Goal: Task Accomplishment & Management: Use online tool/utility

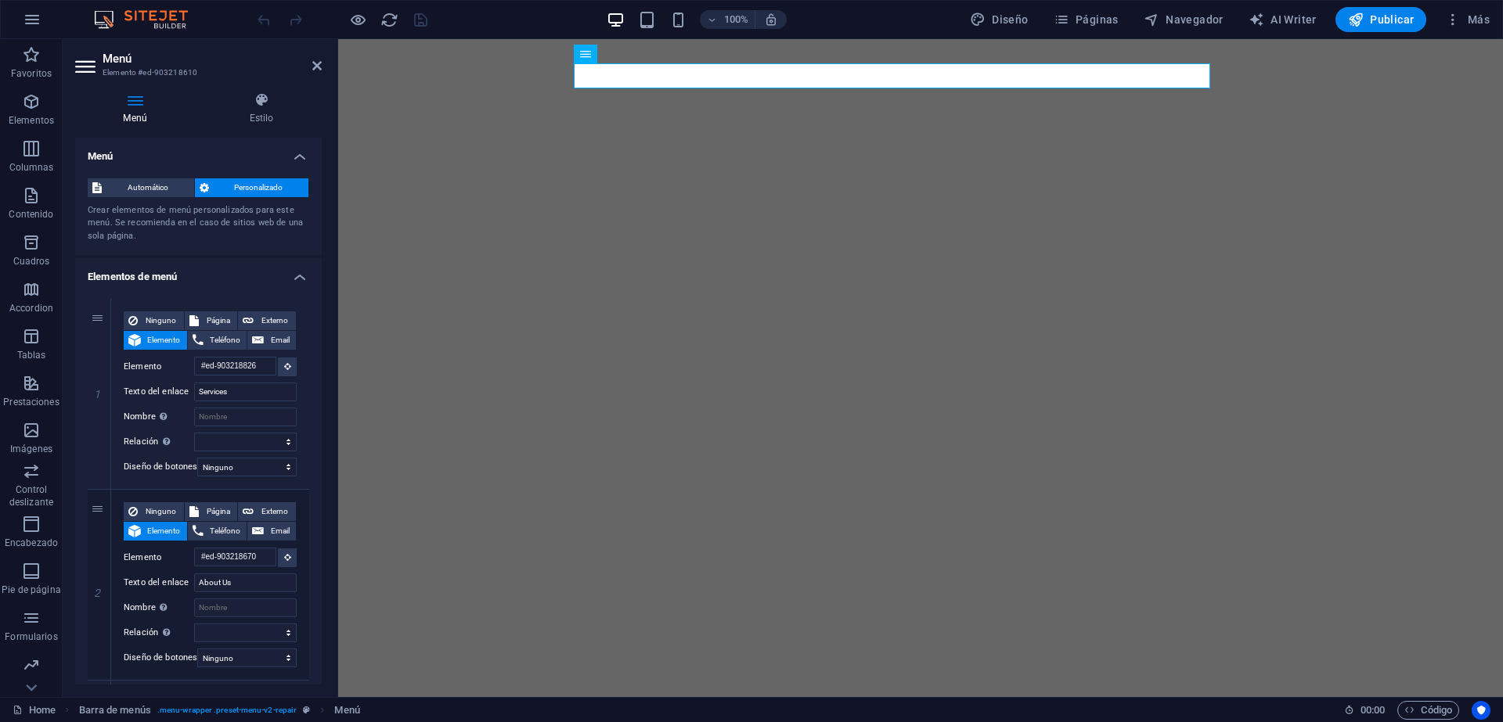
select select "1"
select select
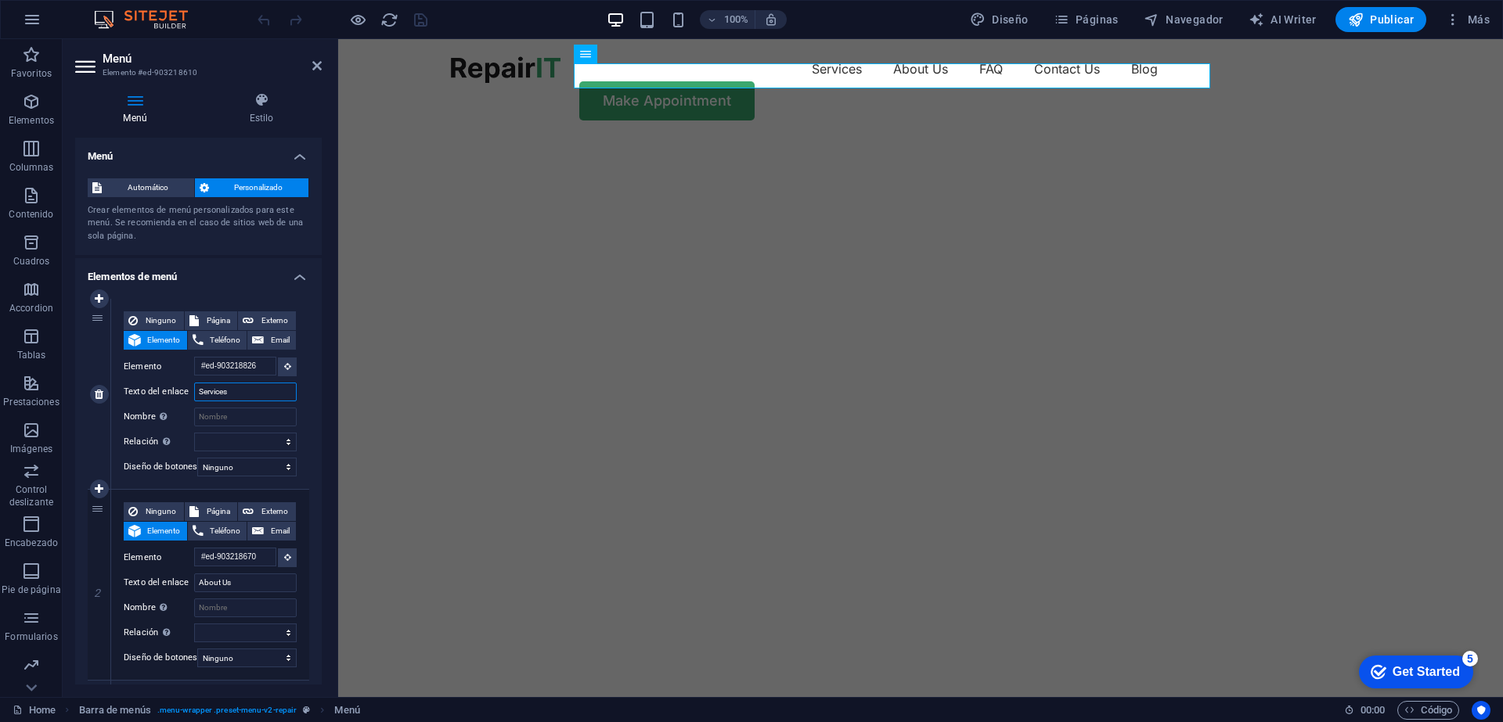
click at [223, 391] on input "Services" at bounding box center [245, 392] width 103 height 19
type input "I"
select select
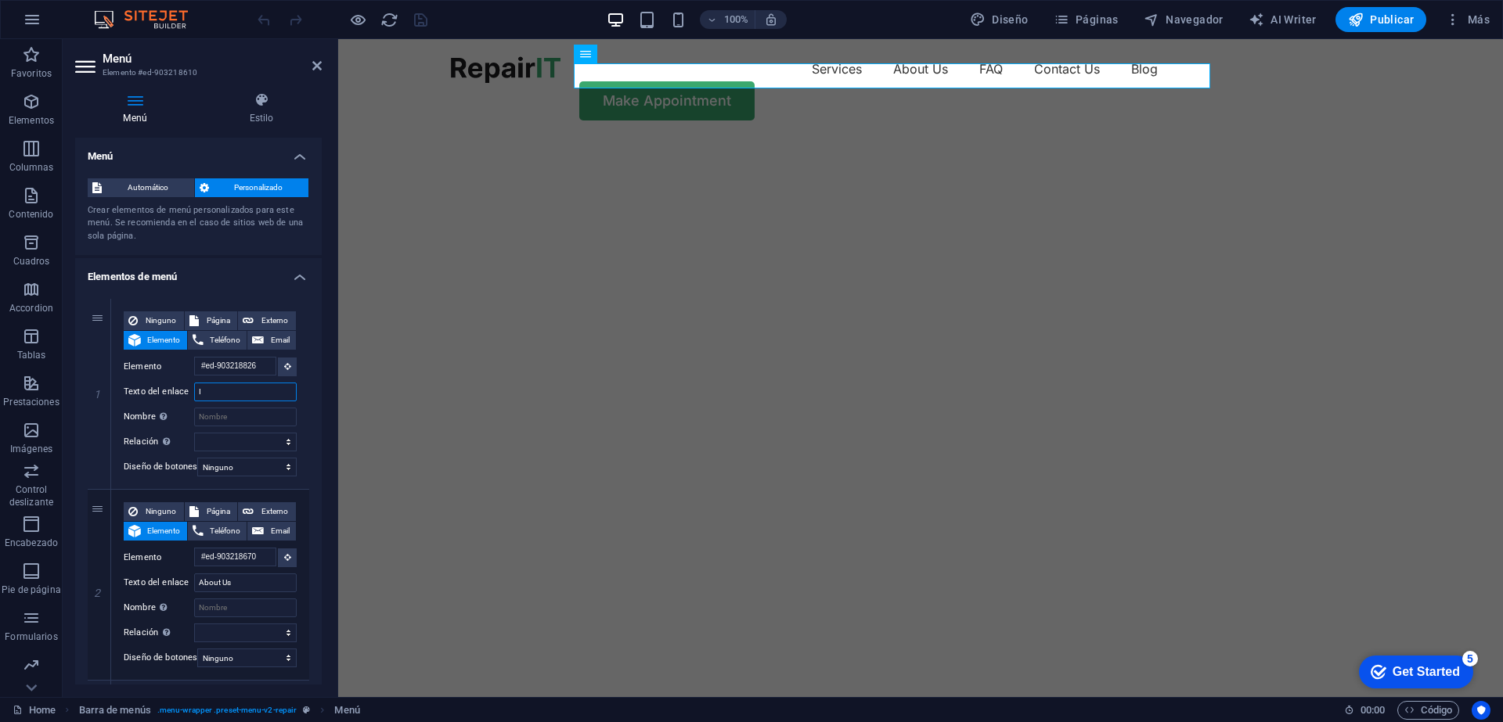
select select
type input "Inicio"
select select
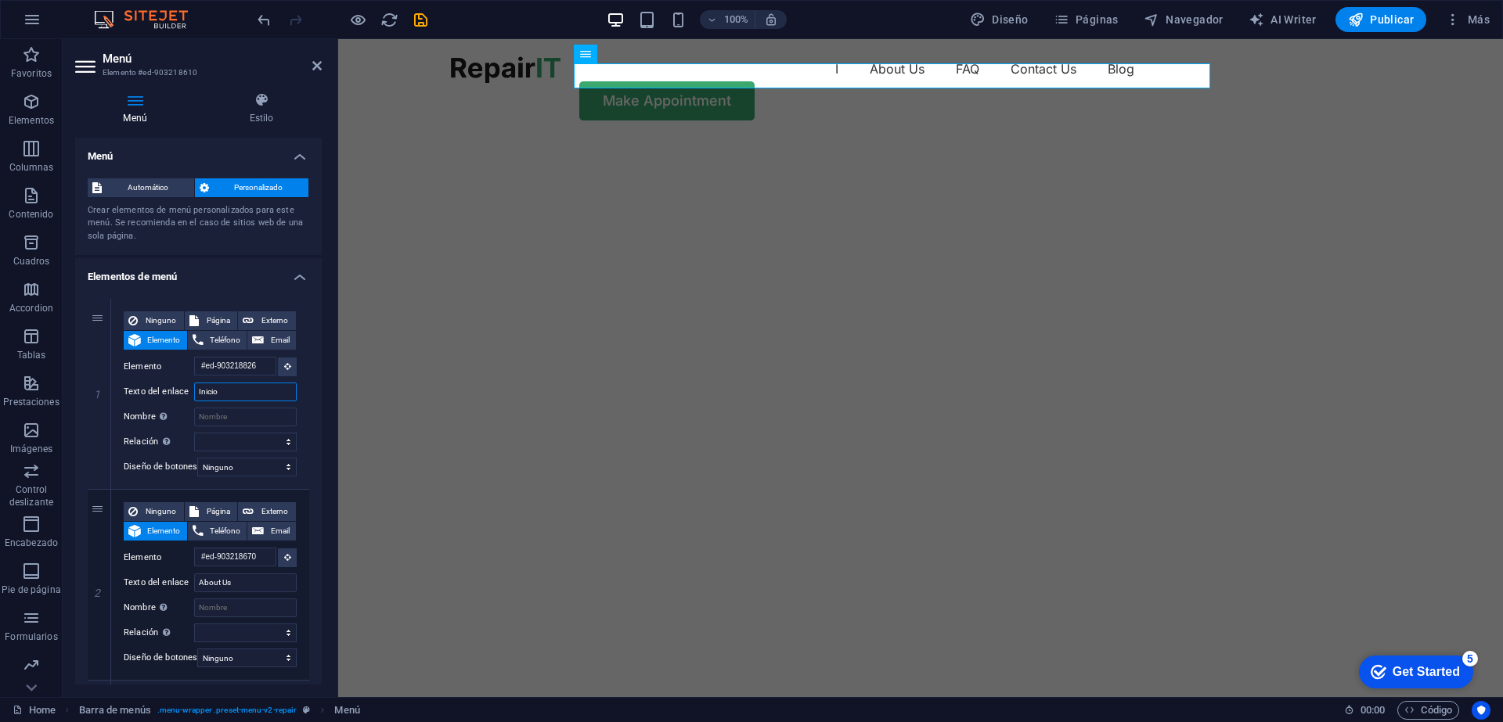
select select
type input "Inicio"
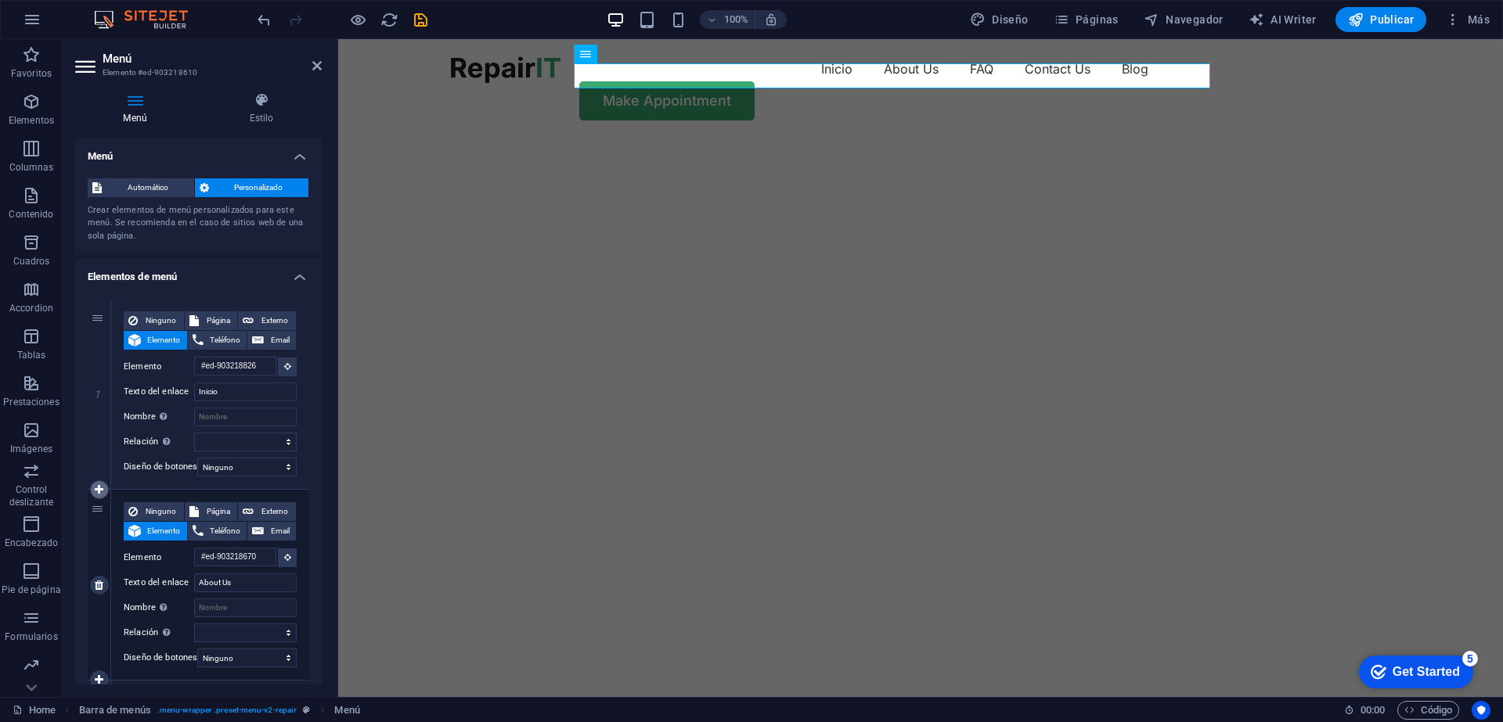
click at [102, 488] on icon at bounding box center [99, 490] width 9 height 11
select select
type input "#ed-903218670"
type input "About Us"
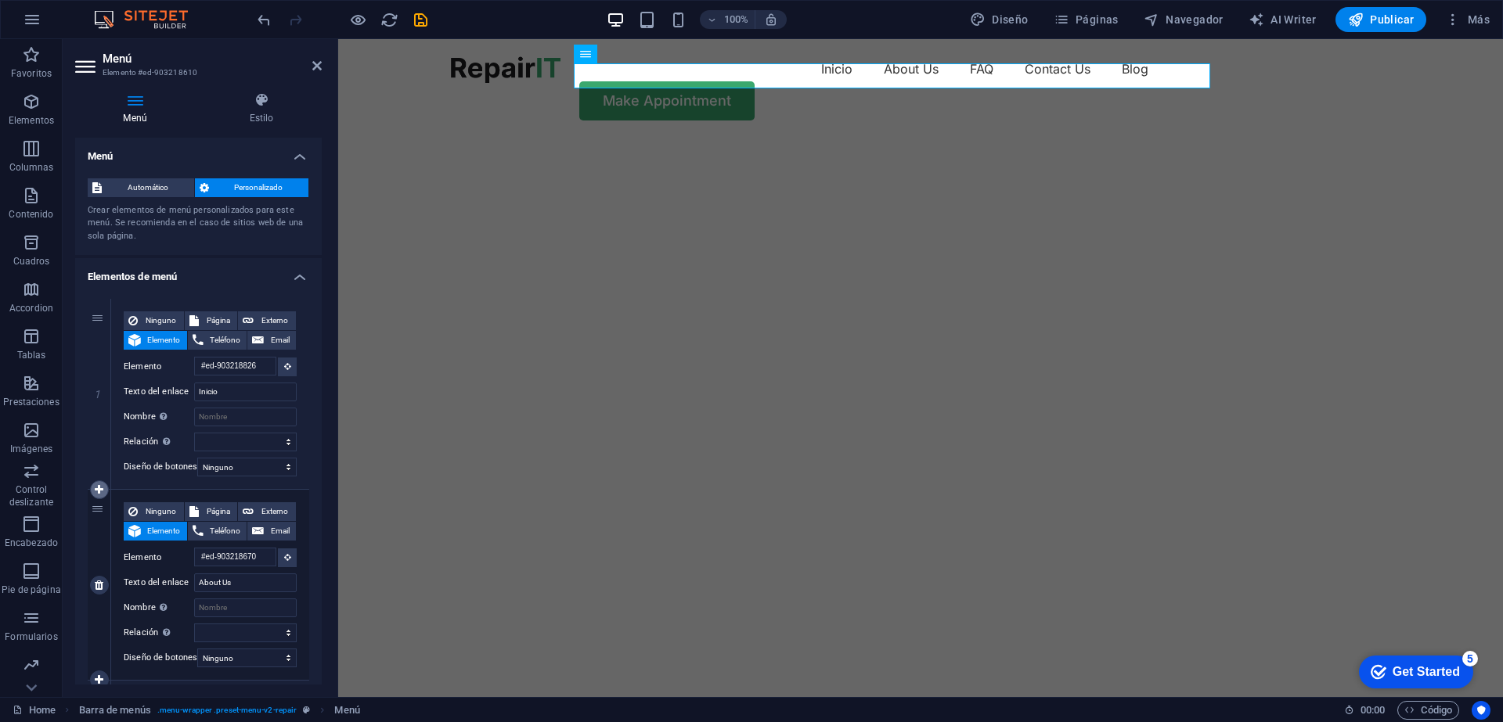
select select
type input "#ed-903219003"
type input "FAQ"
select select
type input "#ed-903219357"
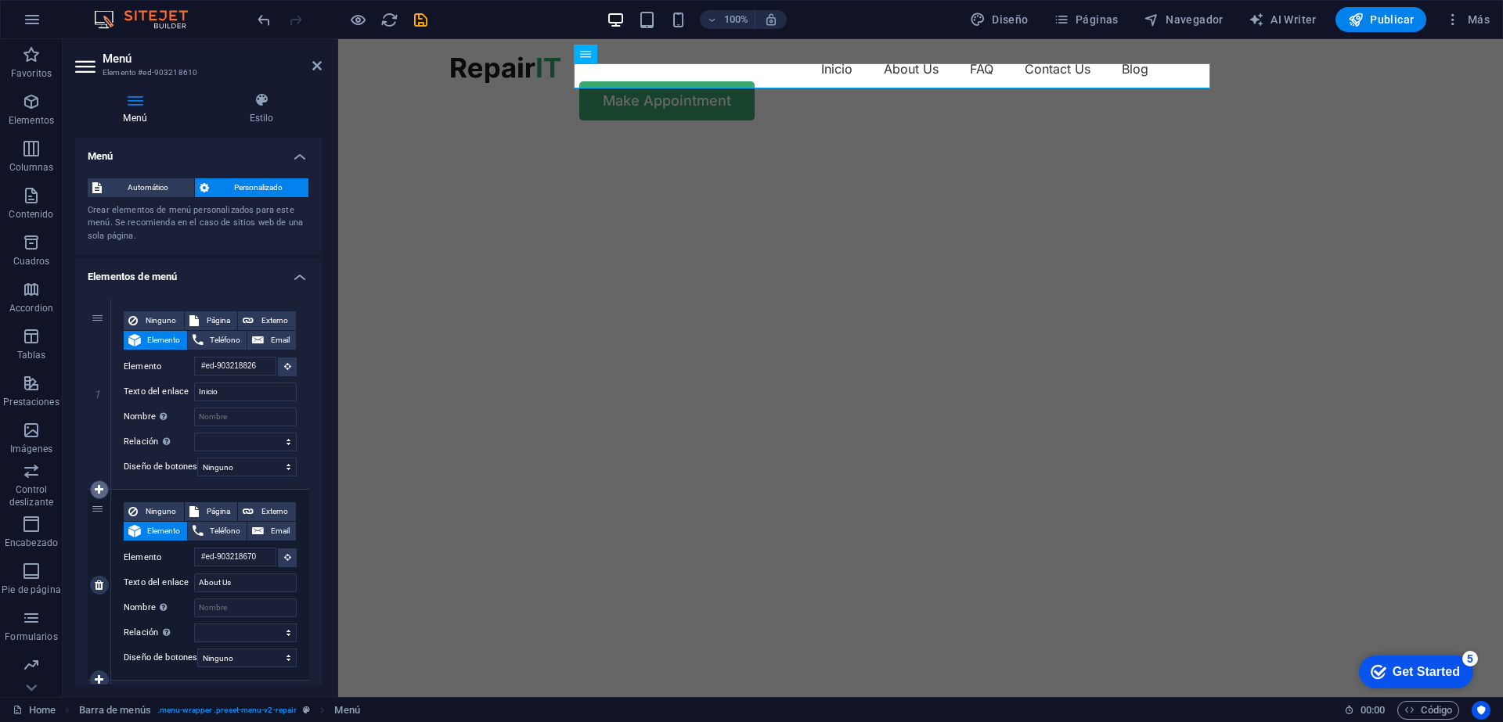
type input "Contact Us"
select select
select select "1"
select select
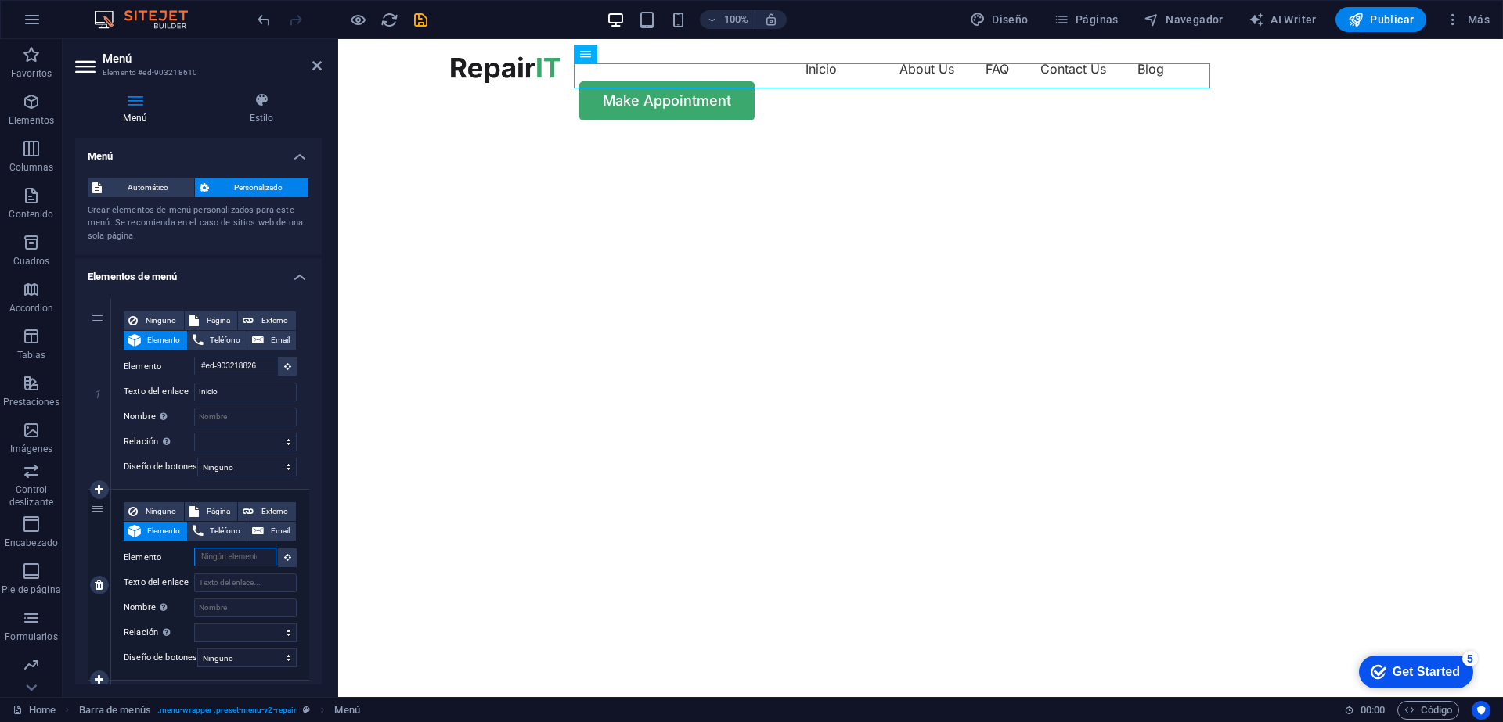
click at [232, 565] on input "Elemento" at bounding box center [235, 557] width 82 height 19
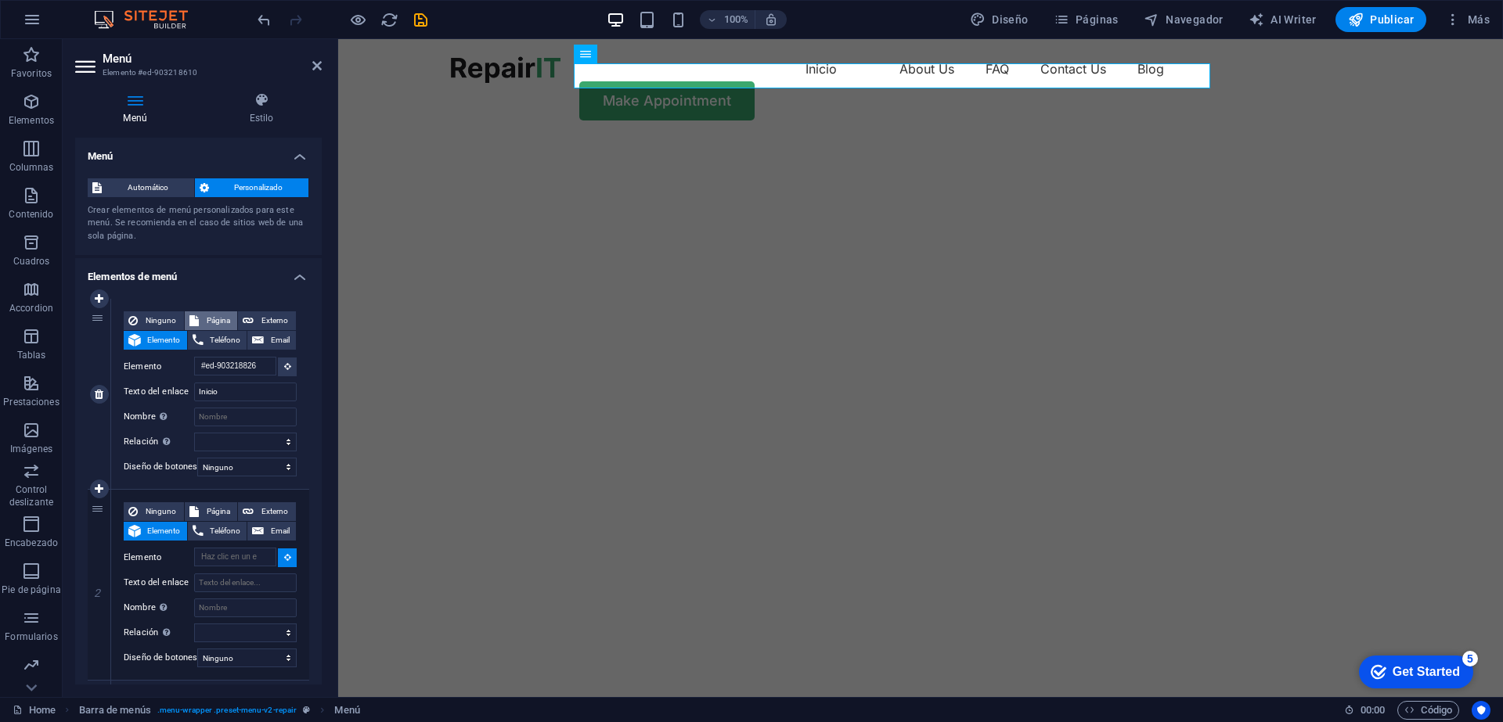
click at [216, 321] on span "Página" at bounding box center [219, 321] width 30 height 19
select select
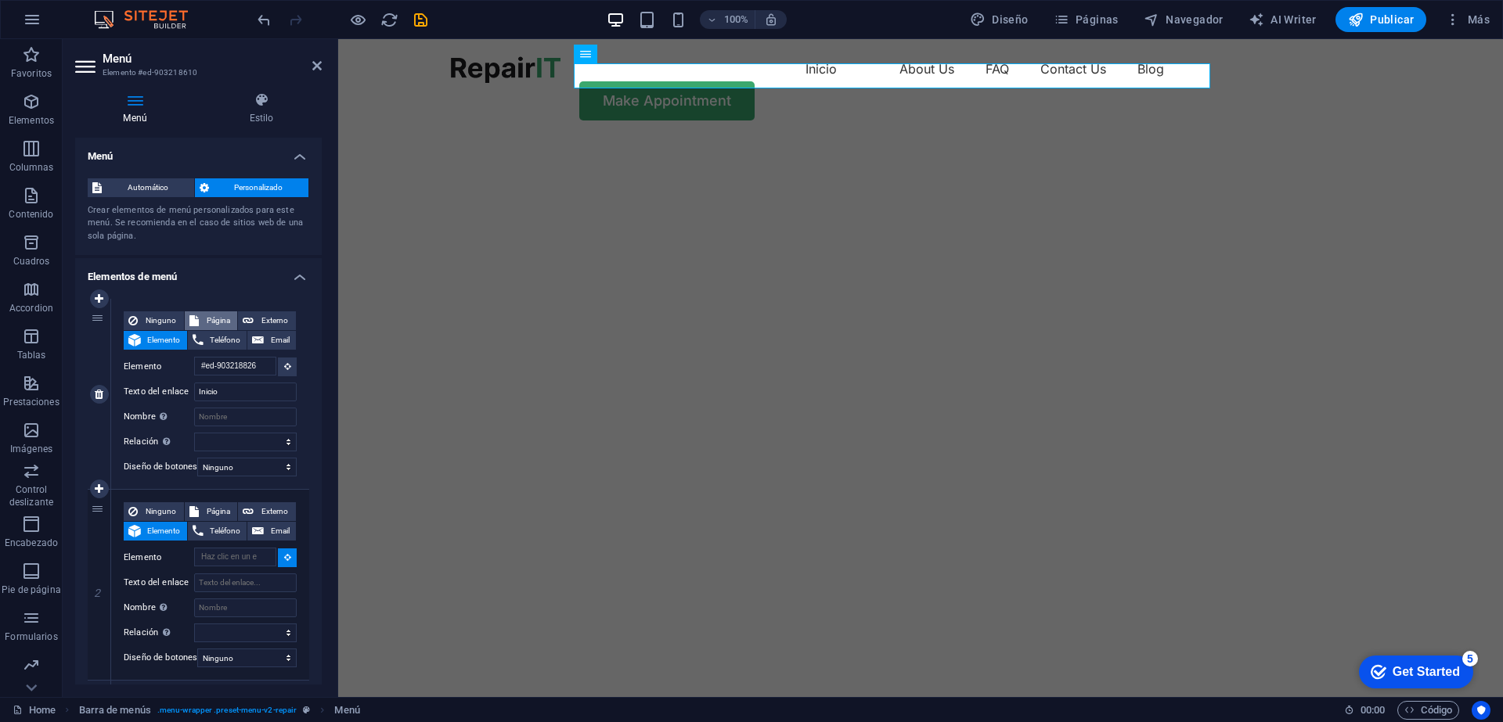
select select
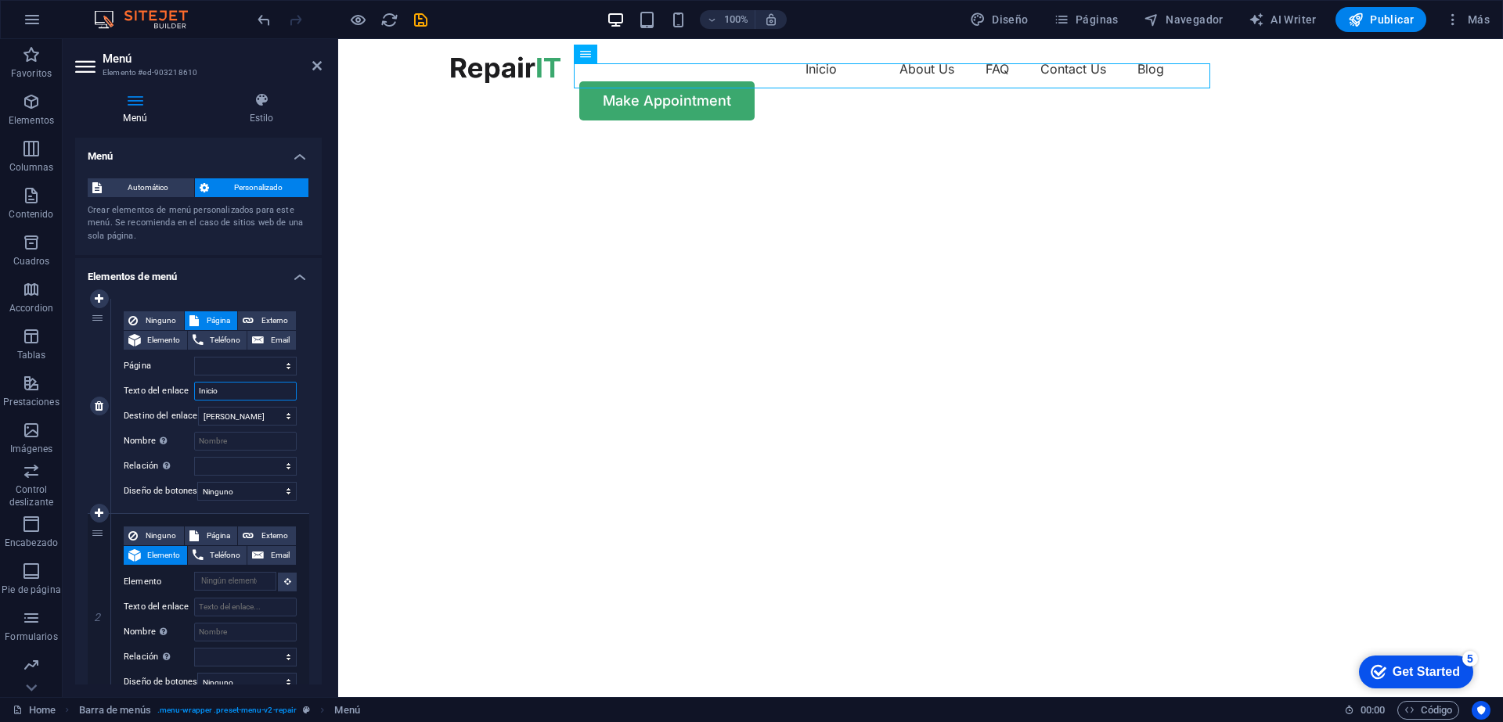
click at [255, 397] on input "Inicio" at bounding box center [245, 391] width 103 height 19
click at [728, 77] on nav "Inicio About Us FAQ Contact Us Blog" at bounding box center [920, 68] width 939 height 25
